Goal: Navigation & Orientation: Find specific page/section

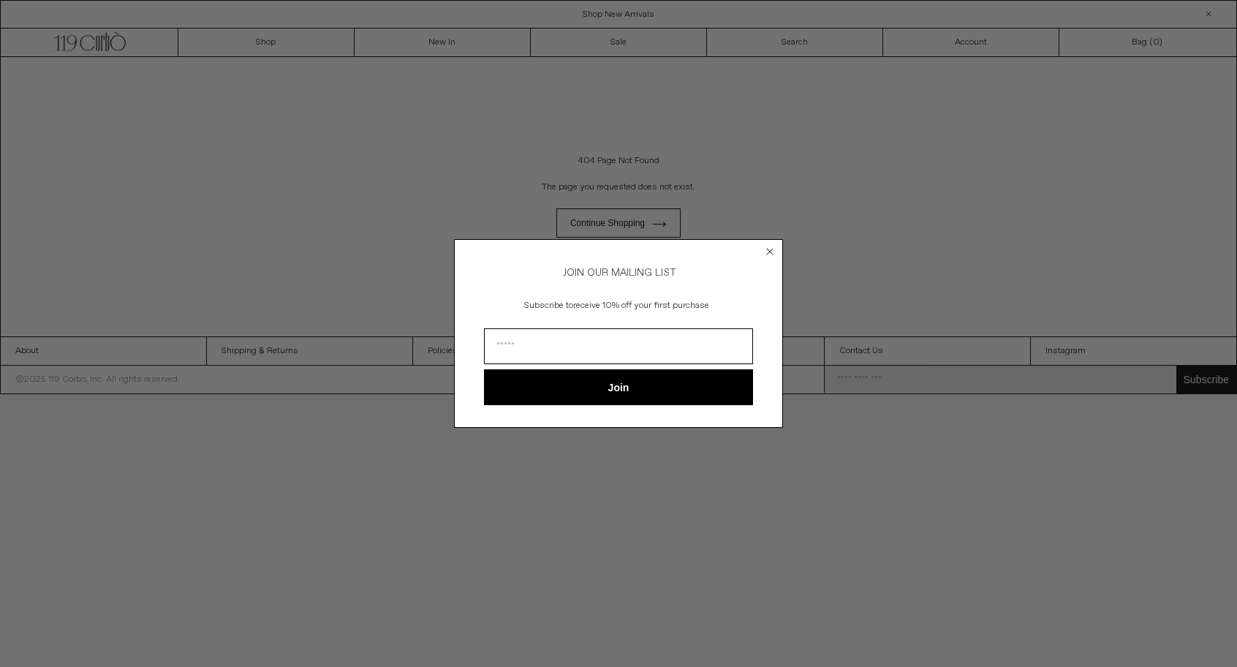
click at [774, 245] on circle "Close dialog" at bounding box center [770, 251] width 14 height 14
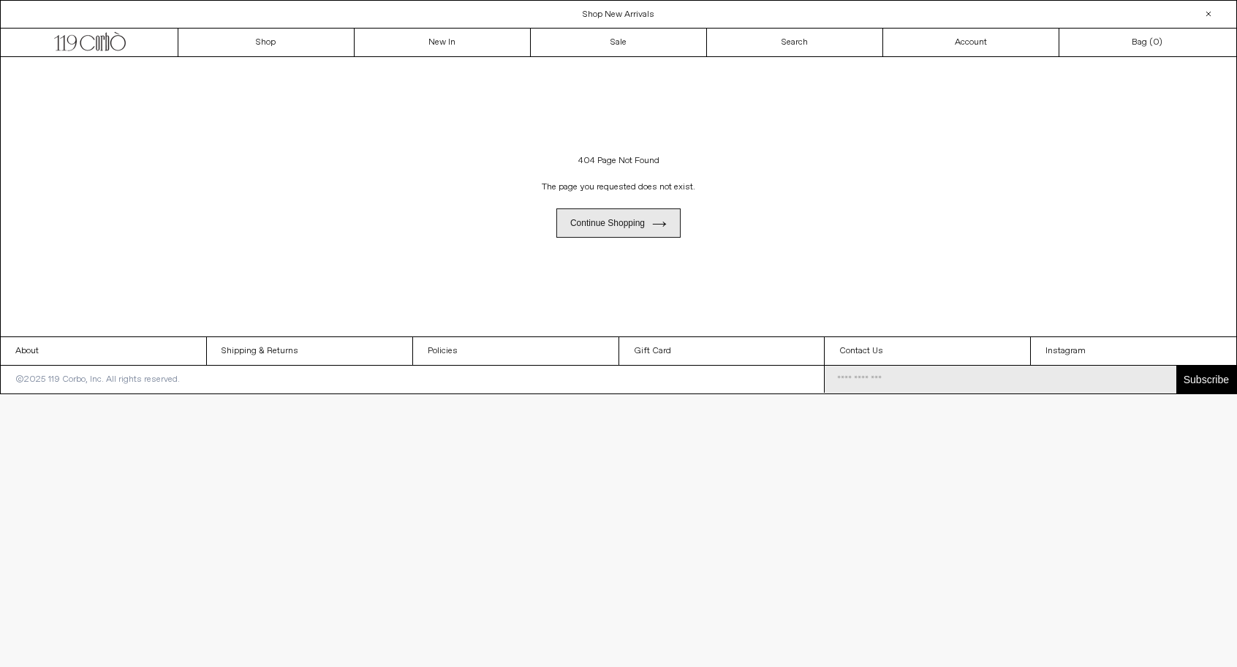
click at [629, 223] on link "Continue shopping" at bounding box center [618, 222] width 124 height 29
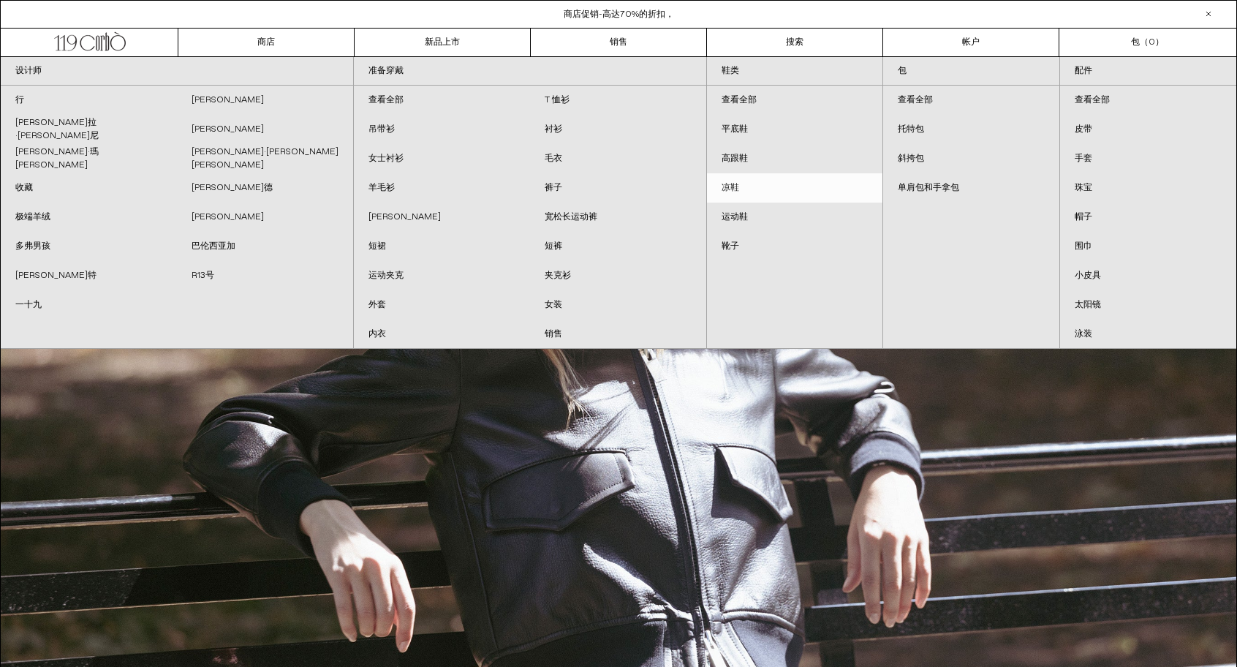
click at [744, 186] on link "凉鞋" at bounding box center [795, 187] width 176 height 29
